Goal: Task Accomplishment & Management: Use online tool/utility

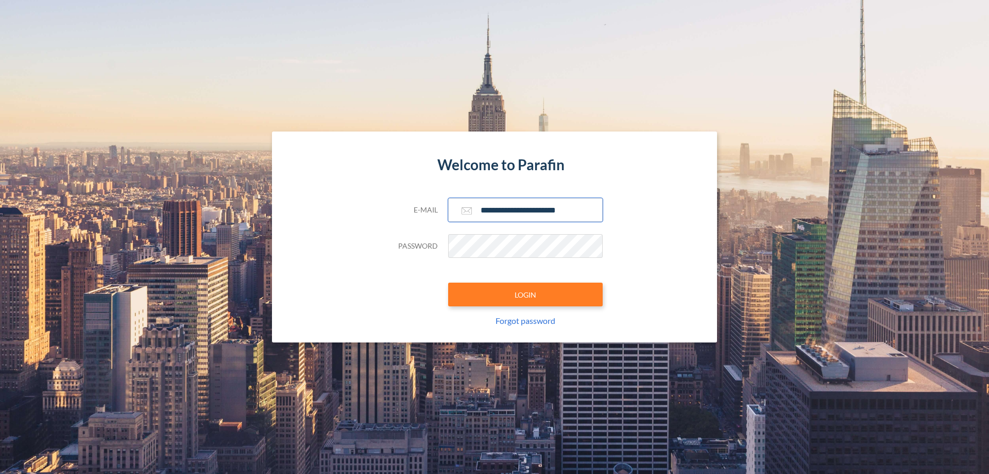
type input "**********"
click at [526, 294] on button "LOGIN" at bounding box center [525, 294] width 155 height 24
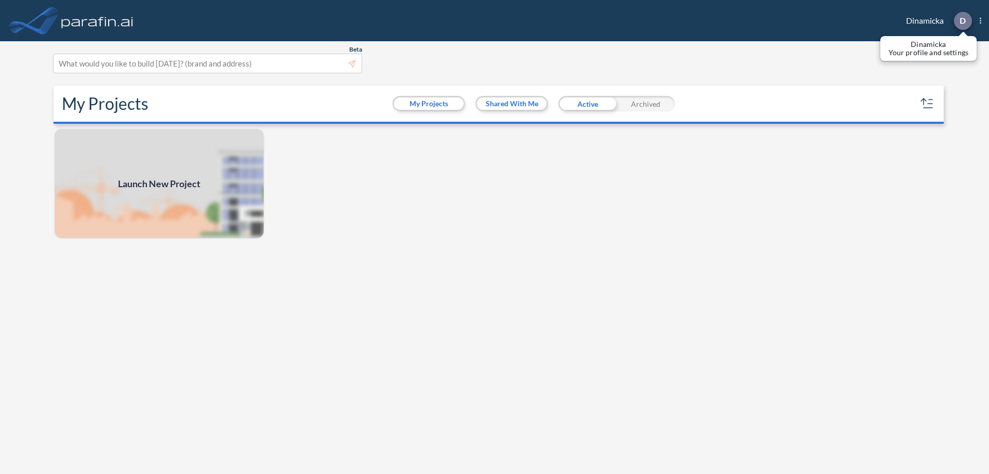
click at [963, 21] on p "D" at bounding box center [963, 20] width 6 height 9
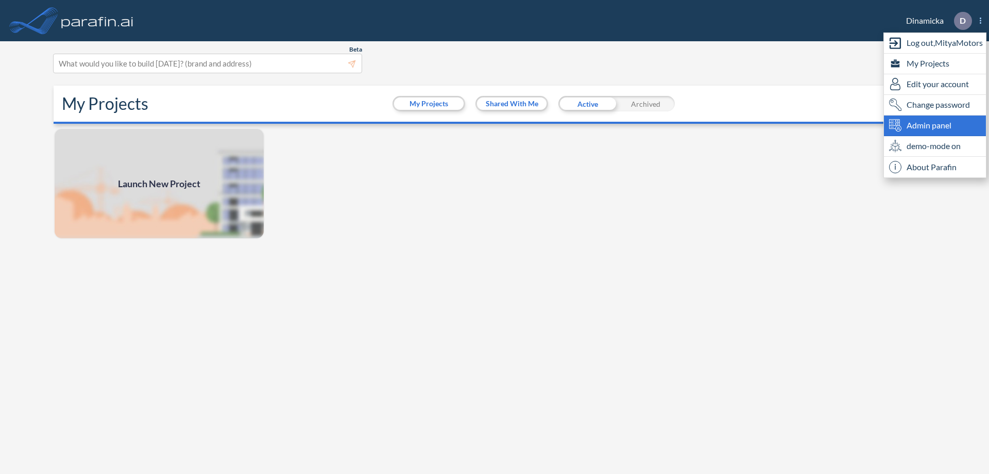
click at [935, 125] on span "Admin panel" at bounding box center [929, 125] width 45 height 12
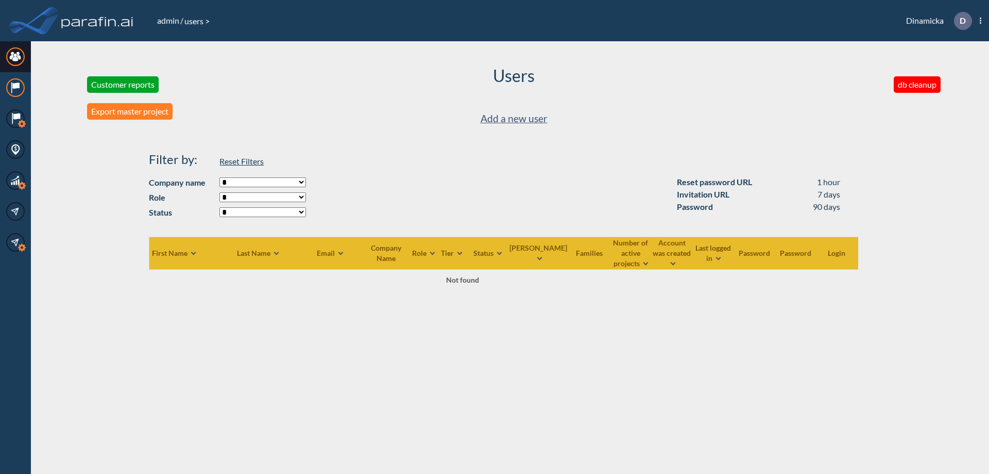
click at [15, 88] on icon at bounding box center [15, 85] width 7 height 6
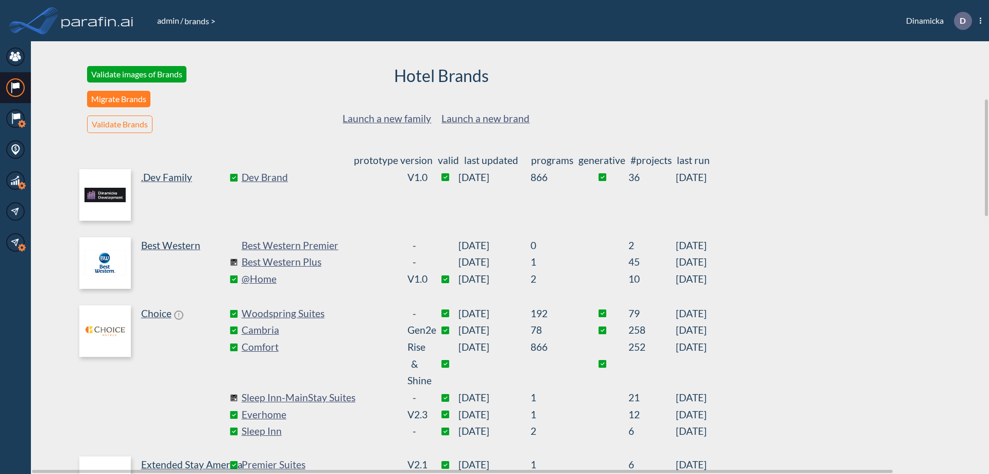
scroll to position [212, 0]
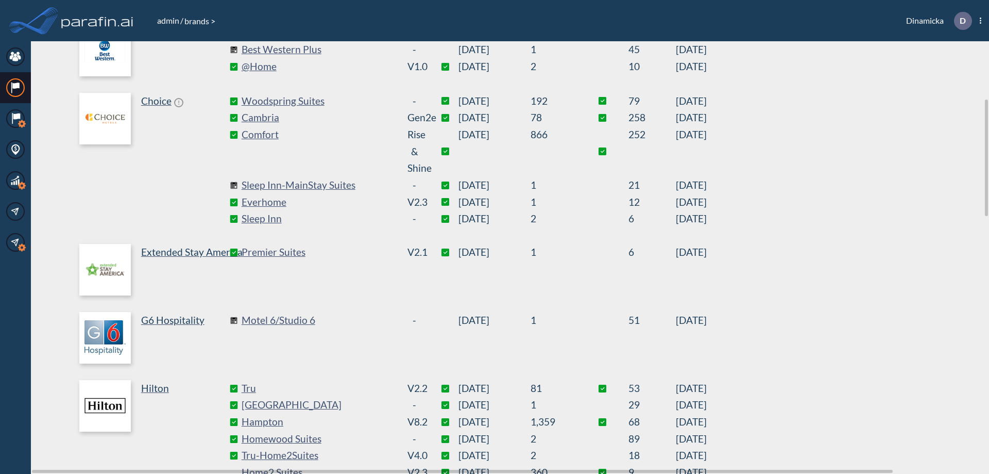
click at [318, 49] on link "Best Western Plus" at bounding box center [319, 49] width 155 height 17
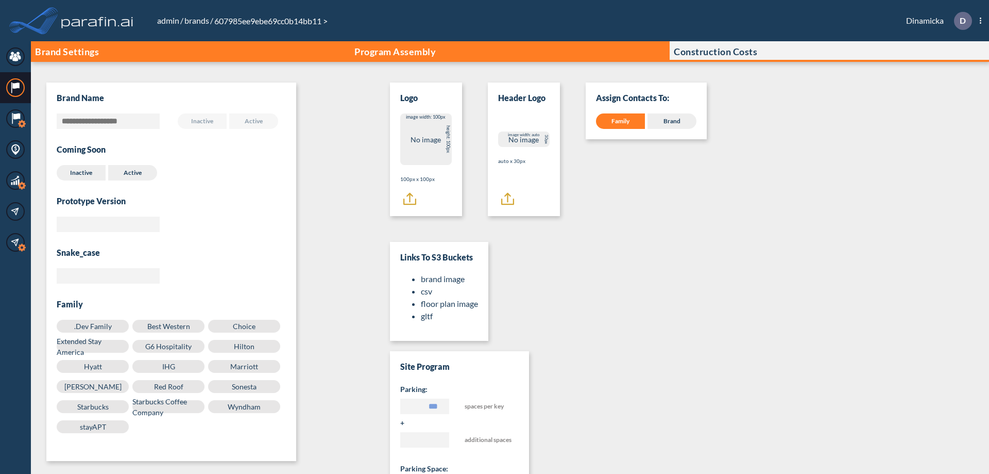
scroll to position [10, 0]
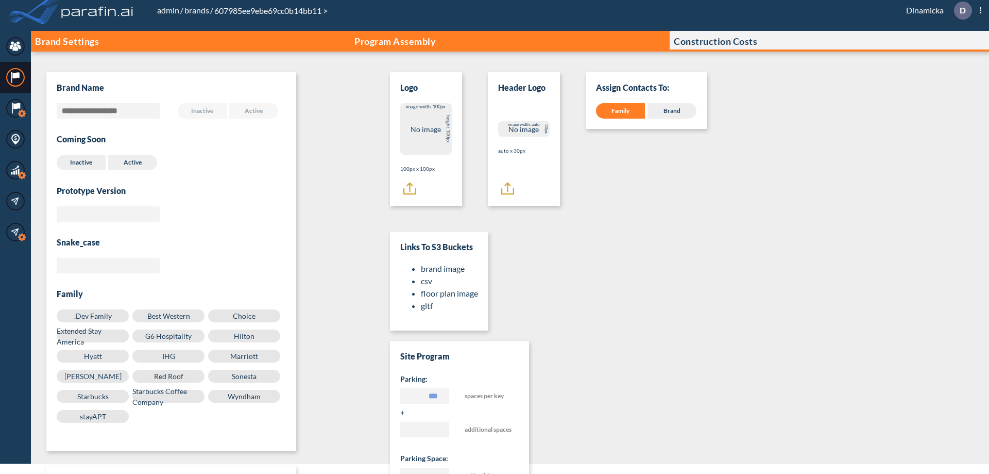
click at [395, 41] on p "Program Assembly" at bounding box center [395, 41] width 81 height 10
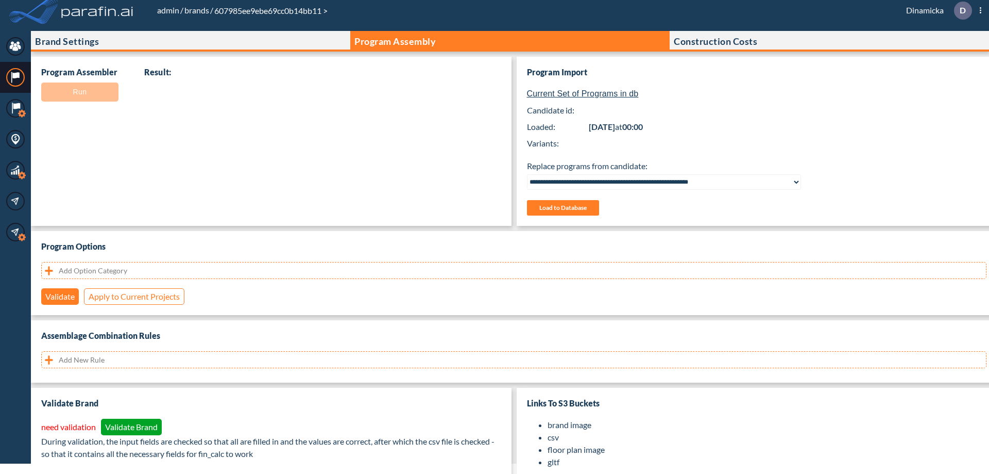
select select "**********"
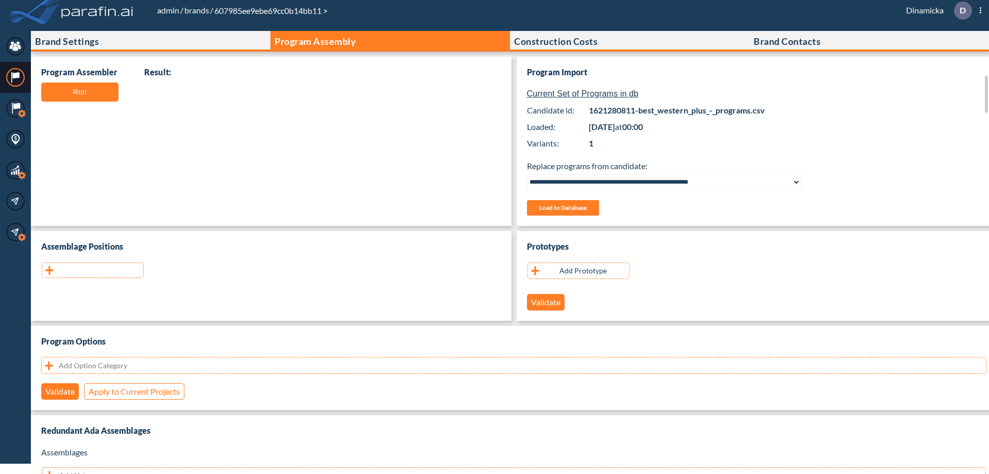
scroll to position [206, 0]
